Goal: Task Accomplishment & Management: Use online tool/utility

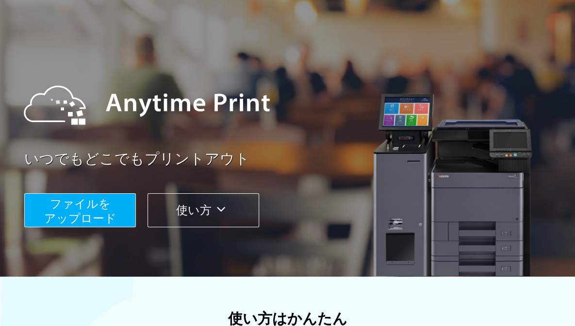
scroll to position [38, 0]
click at [93, 200] on span "ファイルを ​​アップロード" at bounding box center [80, 211] width 72 height 28
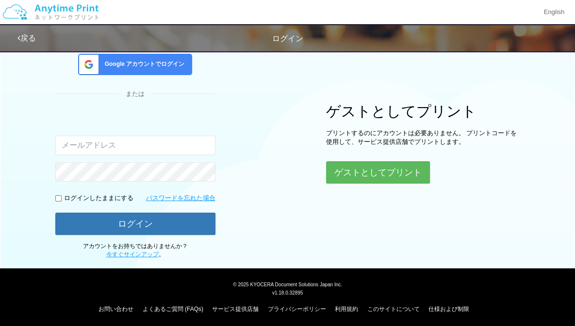
scroll to position [76, 0]
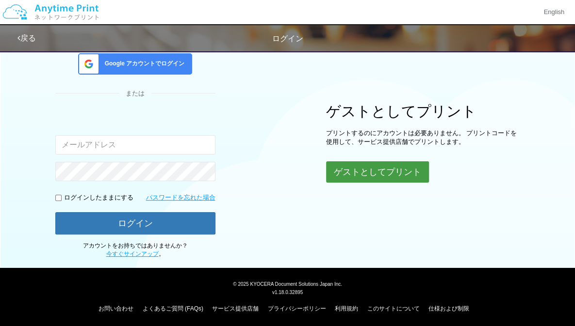
click at [358, 162] on button "ゲストとしてプリント" at bounding box center [377, 172] width 103 height 21
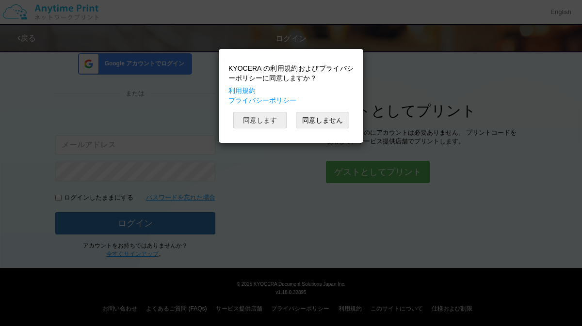
click at [262, 120] on button "同意します" at bounding box center [259, 120] width 53 height 16
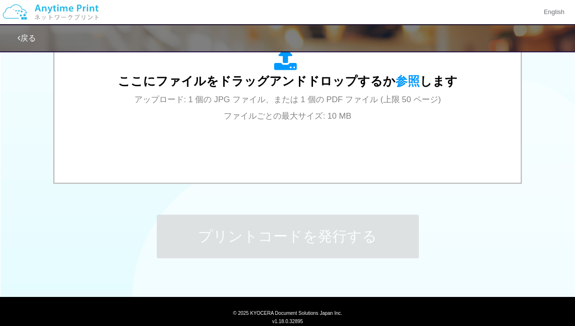
scroll to position [385, 0]
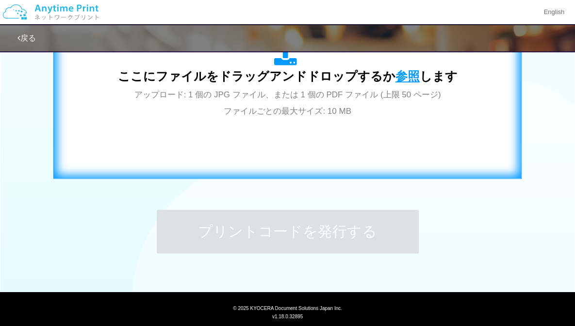
click at [405, 77] on span "参照" at bounding box center [407, 76] width 24 height 14
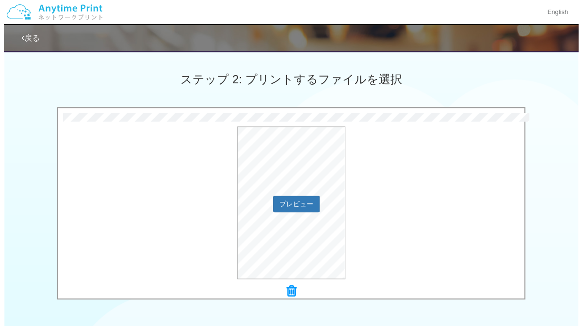
scroll to position [262, 0]
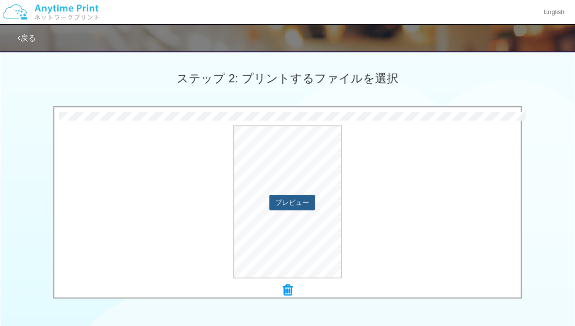
click at [295, 202] on button "プレビュー" at bounding box center [292, 203] width 46 height 16
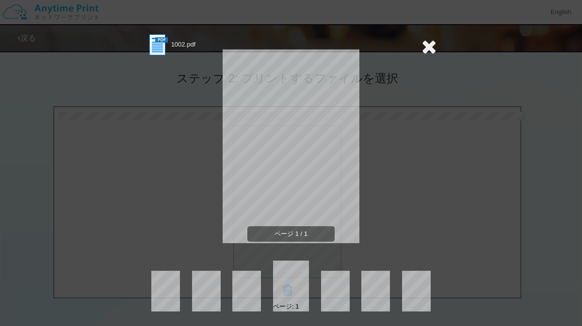
click at [428, 49] on icon at bounding box center [429, 46] width 15 height 19
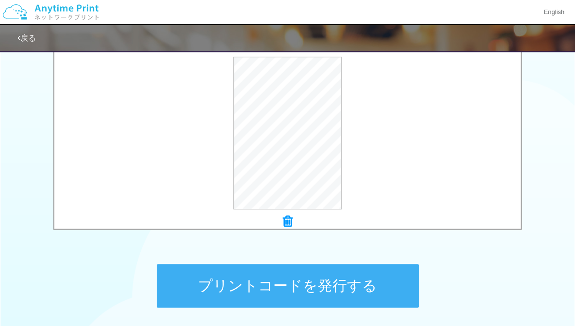
scroll to position [411, 0]
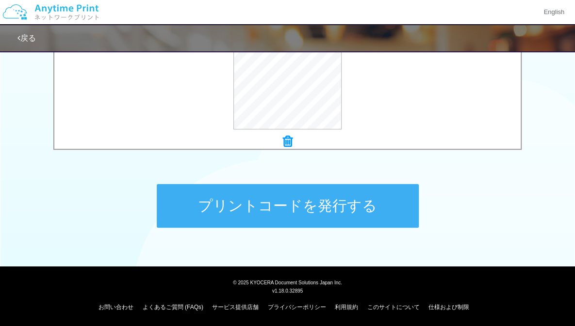
click at [377, 202] on button "プリントコードを発行する" at bounding box center [288, 206] width 262 height 44
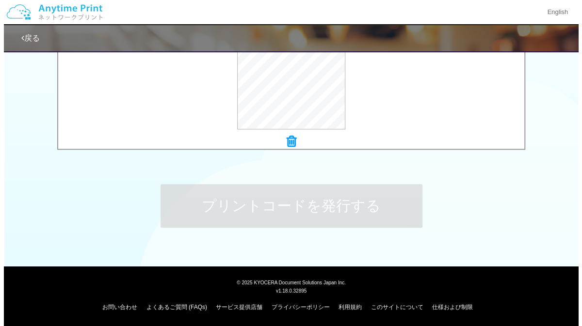
scroll to position [0, 0]
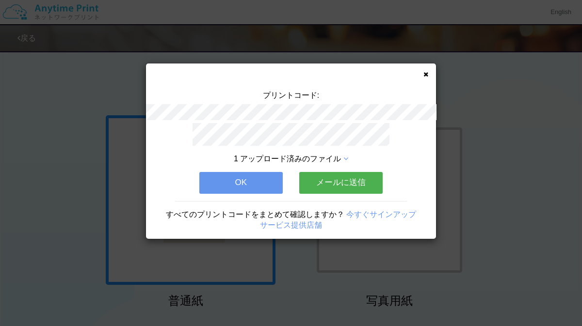
click at [427, 79] on div "プリントコード: 1 アップロード済みのファイル OK メールに送信 すべてのプリントコードをまとめて確認しますか？ 今すぐサインアップ サービス提供店舗" at bounding box center [291, 152] width 290 height 176
